Goal: Find specific page/section: Find specific page/section

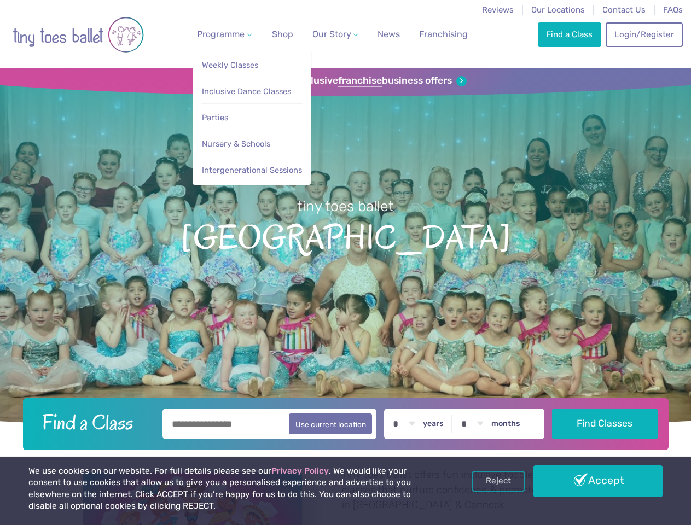
click at [222, 34] on span "Programme" at bounding box center [221, 34] width 48 height 10
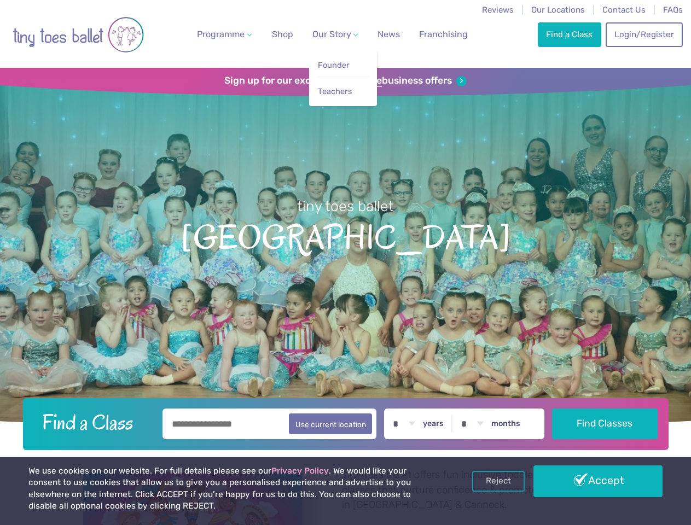
click at [325, 34] on span "Our Story" at bounding box center [331, 34] width 39 height 10
click at [345, 81] on li "Teachers" at bounding box center [343, 89] width 52 height 25
click at [345, 422] on button "Use current location" at bounding box center [331, 424] width 84 height 21
type input "**********"
click at [498, 481] on link "Reject" at bounding box center [498, 481] width 53 height 21
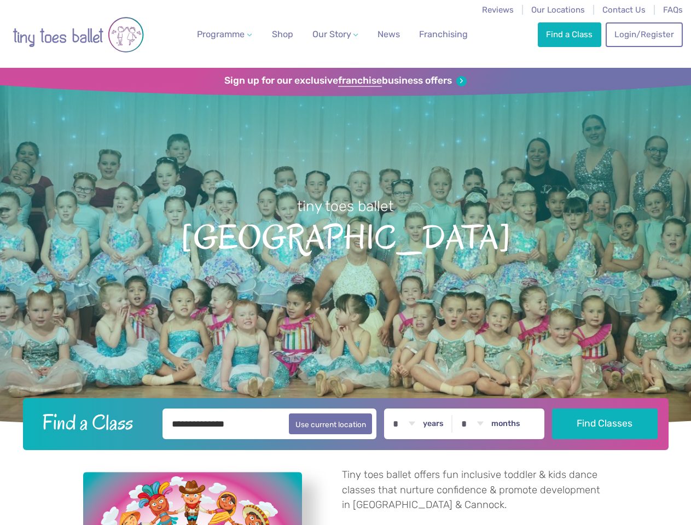
click at [598, 481] on p "Tiny toes ballet offers fun inclusive toddler & kids dance classes that nurture…" at bounding box center [475, 490] width 266 height 45
